Goal: Task Accomplishment & Management: Use online tool/utility

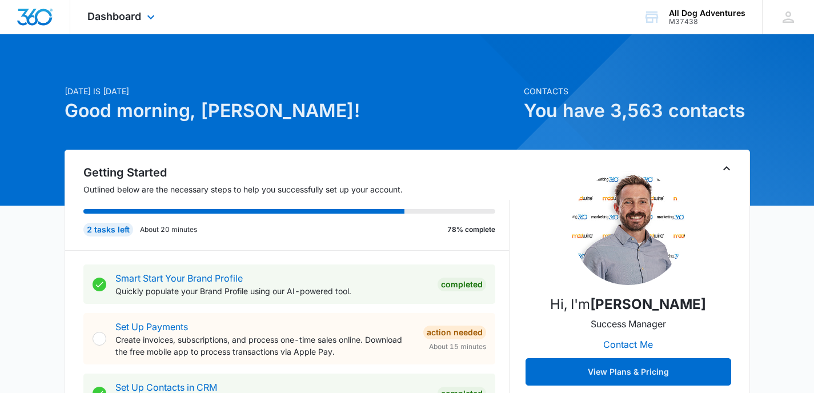
click at [133, 4] on div "Dashboard Apps Reputation Websites Forms CRM Email Social Shop Payments POS Con…" at bounding box center [122, 17] width 105 height 34
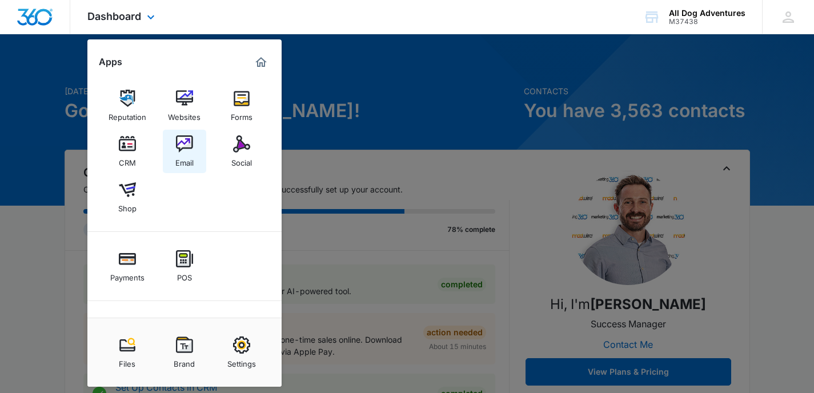
click at [181, 142] on img at bounding box center [184, 143] width 17 height 17
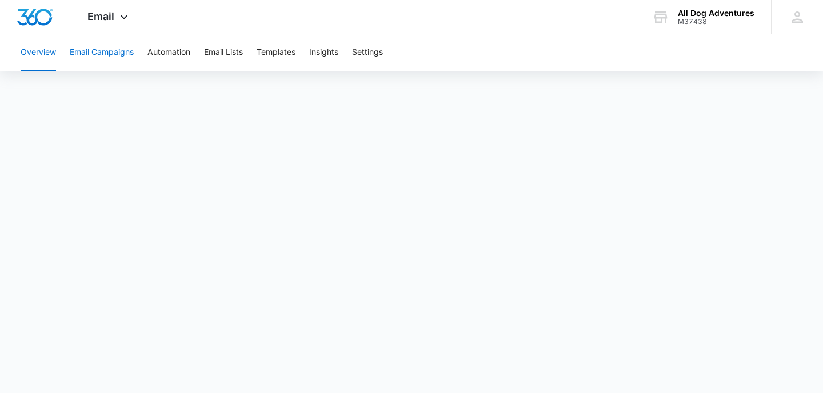
click at [100, 57] on button "Email Campaigns" at bounding box center [102, 52] width 64 height 37
click at [263, 57] on button "Templates" at bounding box center [276, 52] width 39 height 37
click at [101, 40] on button "Email Campaigns" at bounding box center [102, 52] width 64 height 37
click at [333, 59] on button "Insights" at bounding box center [323, 52] width 29 height 37
